Goal: Navigation & Orientation: Find specific page/section

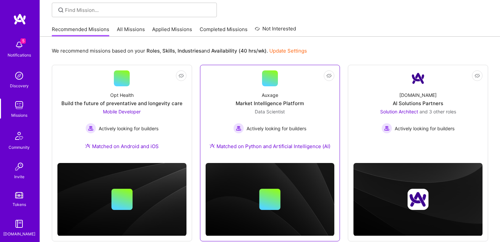
scroll to position [58, 0]
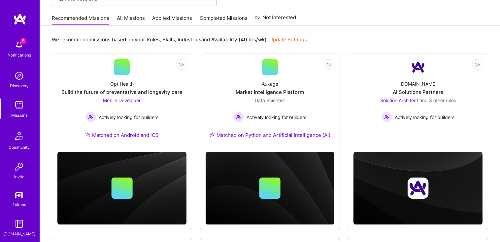
click at [138, 19] on link "All Missions" at bounding box center [131, 20] width 28 height 11
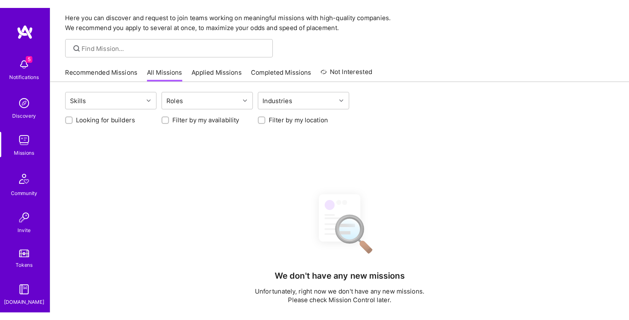
scroll to position [58, 0]
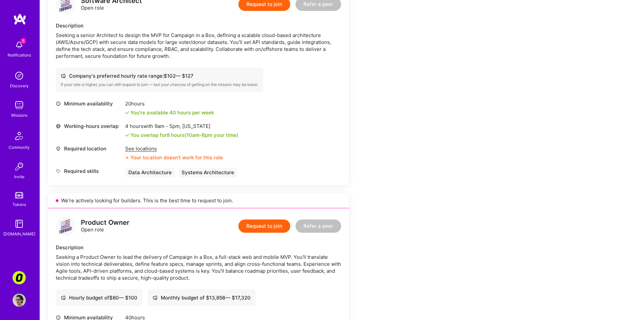
scroll to position [304, 0]
